Goal: Find specific page/section: Find specific page/section

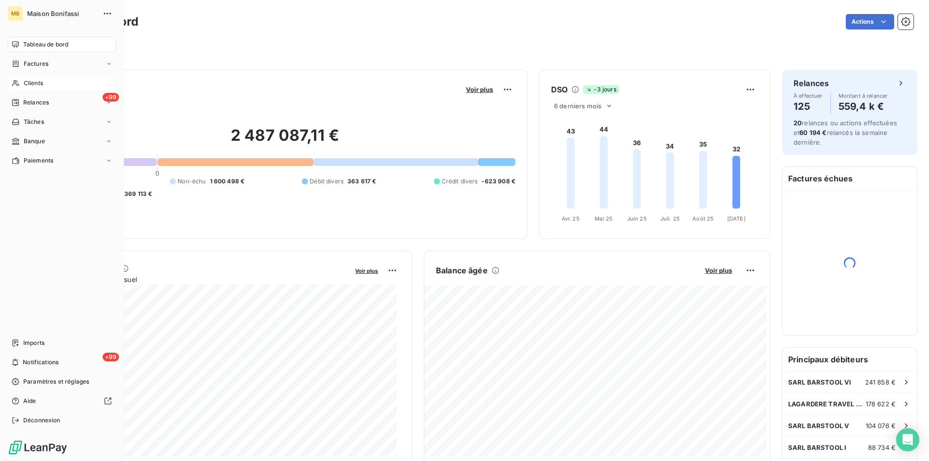
click at [54, 81] on div "Clients" at bounding box center [62, 82] width 108 height 15
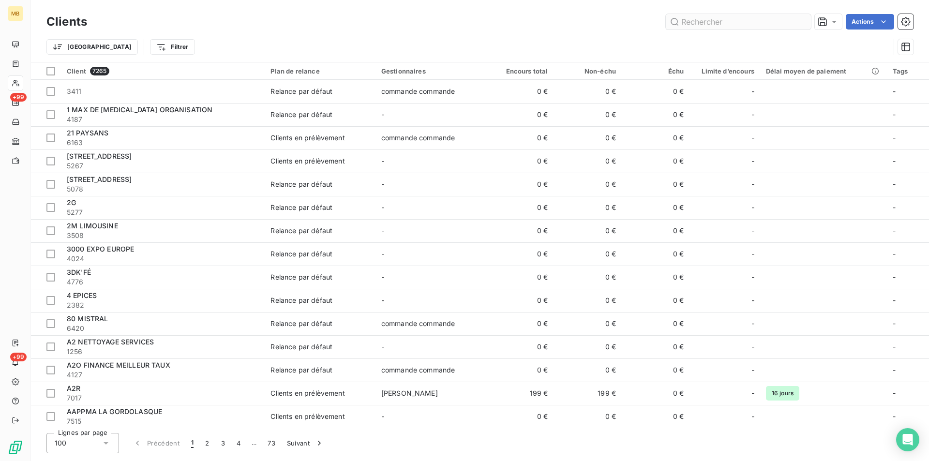
click at [698, 22] on input "text" at bounding box center [738, 21] width 145 height 15
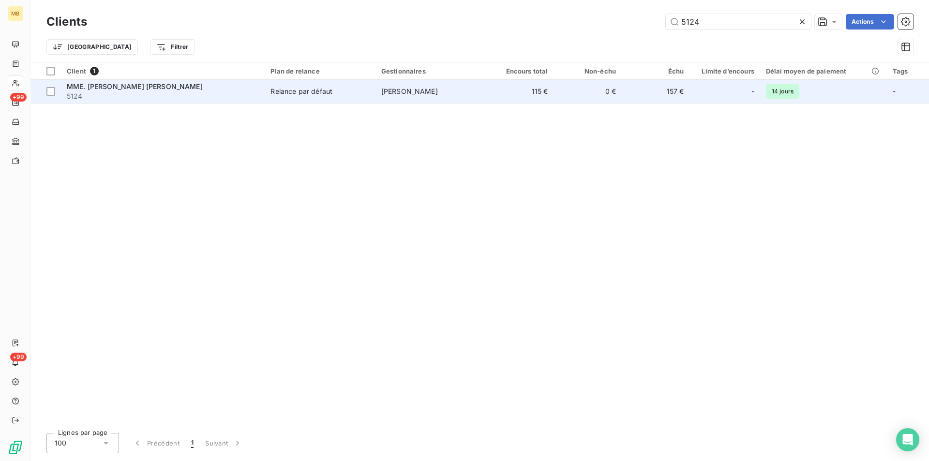
type input "5124"
click at [285, 93] on div "Relance par défaut" at bounding box center [301, 92] width 62 height 10
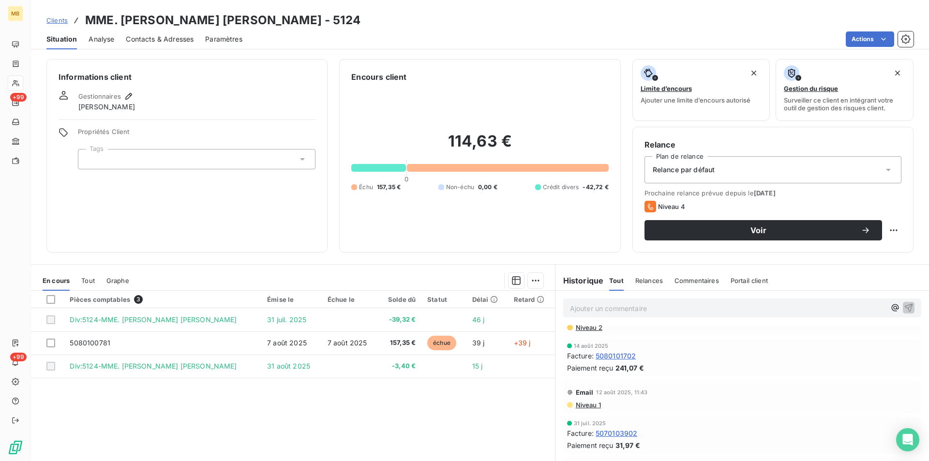
scroll to position [145, 0]
